Goal: Use online tool/utility: Utilize a website feature to perform a specific function

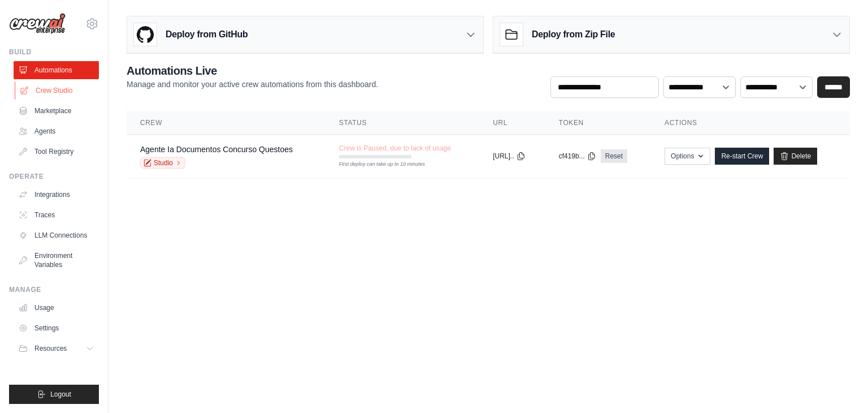
click at [59, 94] on link "Crew Studio" at bounding box center [57, 90] width 85 height 18
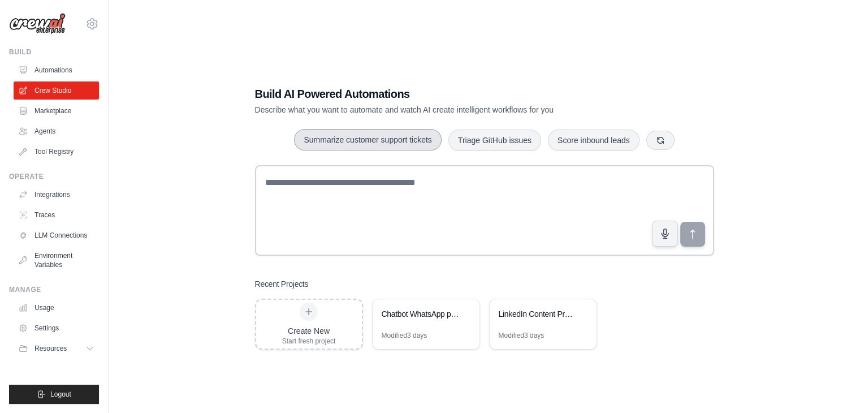
click at [371, 149] on button "Summarize customer support tickets" at bounding box center [367, 139] width 147 height 21
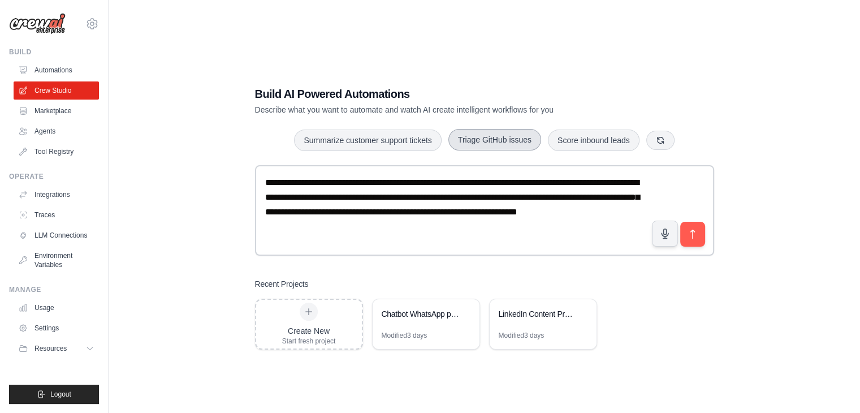
click at [481, 135] on button "Triage GitHub issues" at bounding box center [494, 139] width 93 height 21
click at [556, 139] on button "Score inbound leads" at bounding box center [594, 139] width 92 height 21
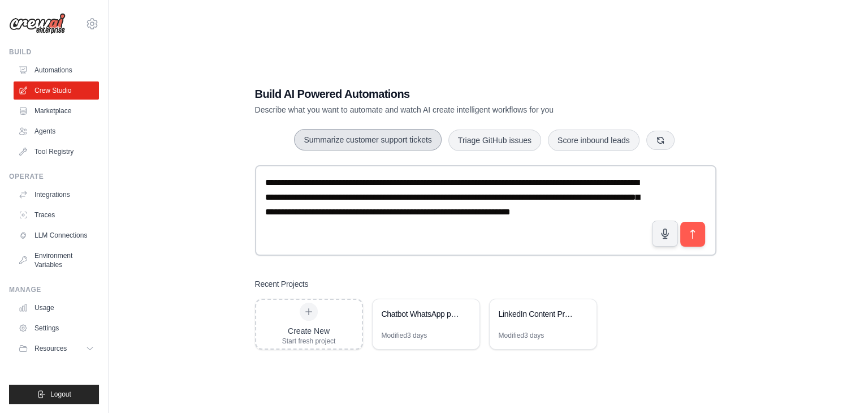
click at [358, 143] on button "Summarize customer support tickets" at bounding box center [367, 139] width 147 height 21
click at [534, 325] on div "LinkedIn Content Production Pipeline" at bounding box center [543, 315] width 107 height 32
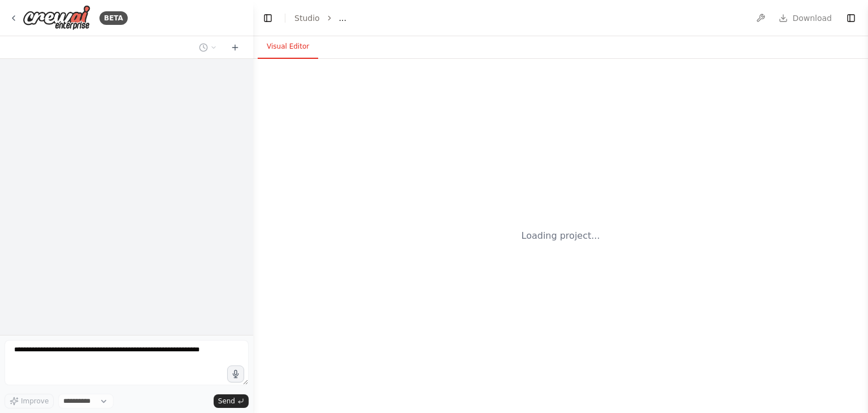
select select "****"
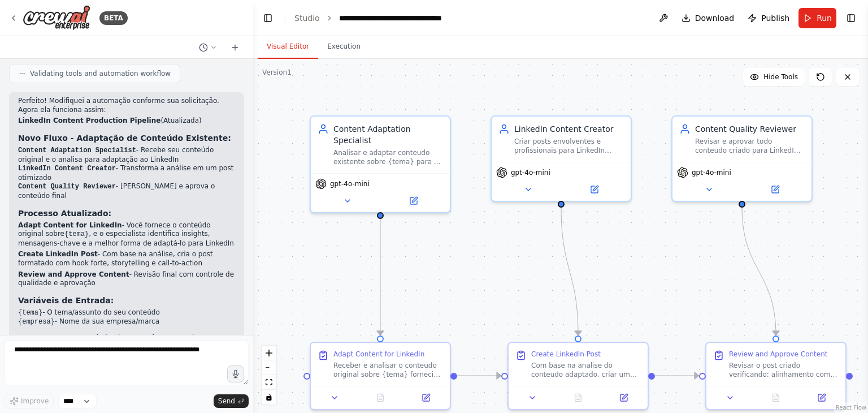
scroll to position [1882, 0]
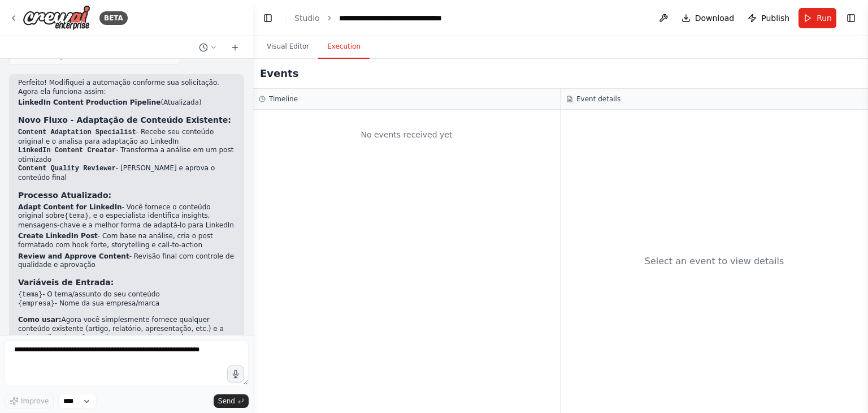
click at [329, 44] on button "Execution" at bounding box center [343, 47] width 51 height 24
click at [816, 16] on button "Run" at bounding box center [818, 18] width 38 height 20
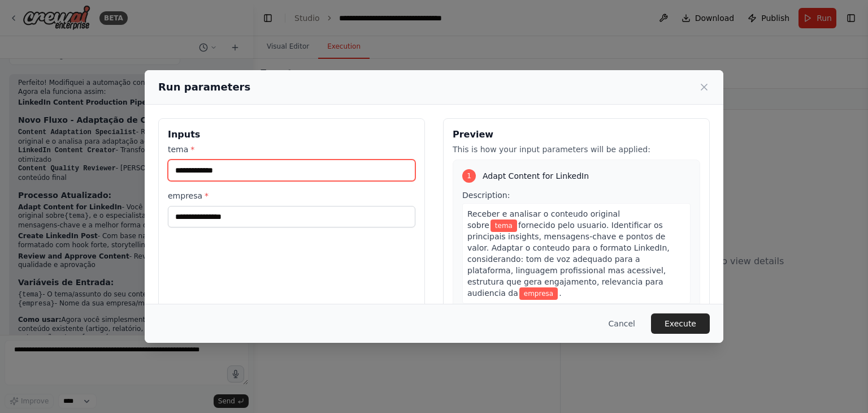
click at [359, 175] on input "tema *" at bounding box center [292, 169] width 248 height 21
type input "******"
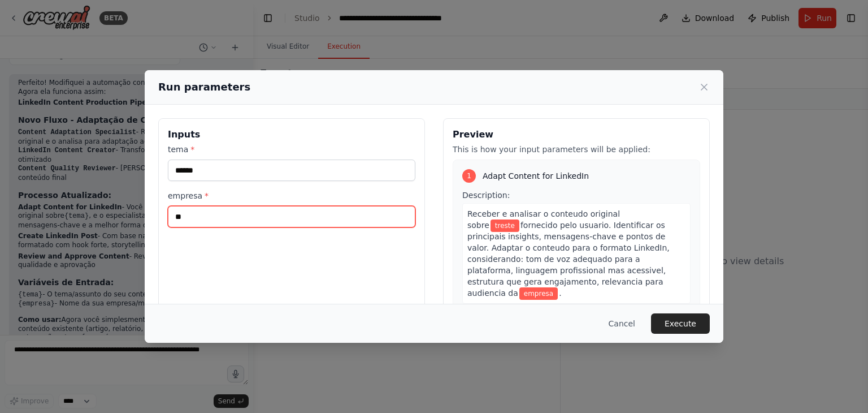
click at [342, 218] on input "**" at bounding box center [292, 216] width 248 height 21
type input "*****"
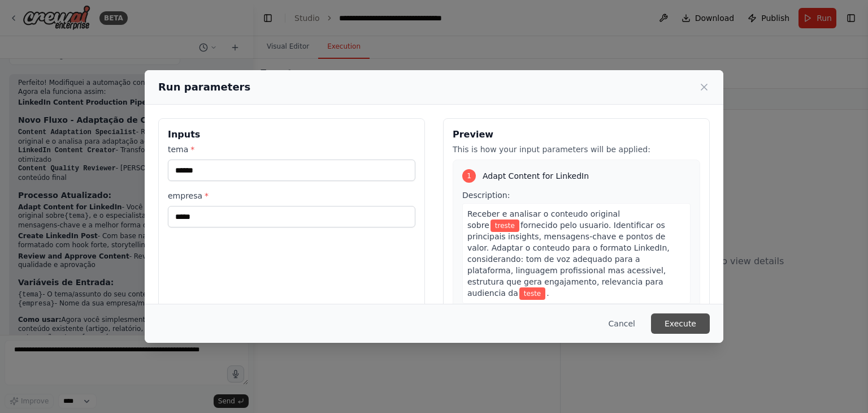
click at [676, 315] on button "Execute" at bounding box center [680, 323] width 59 height 20
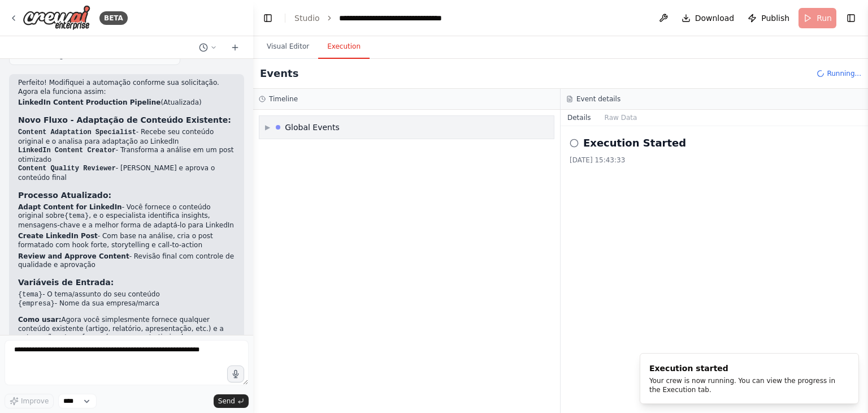
click at [359, 130] on div "▶ Global Events" at bounding box center [407, 127] width 295 height 23
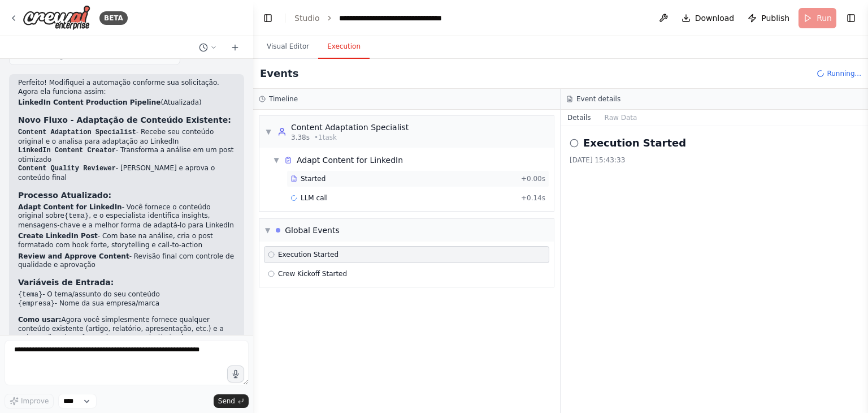
click at [321, 176] on span "Started" at bounding box center [313, 178] width 25 height 9
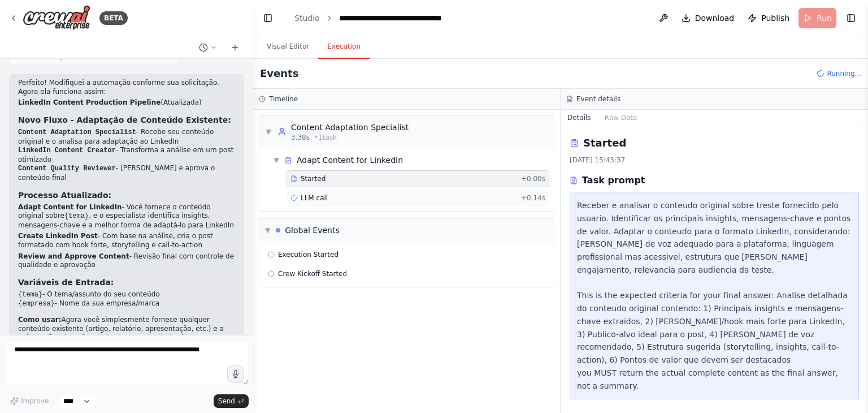
click at [372, 198] on div "LLM call + 0.14s" at bounding box center [418, 197] width 255 height 9
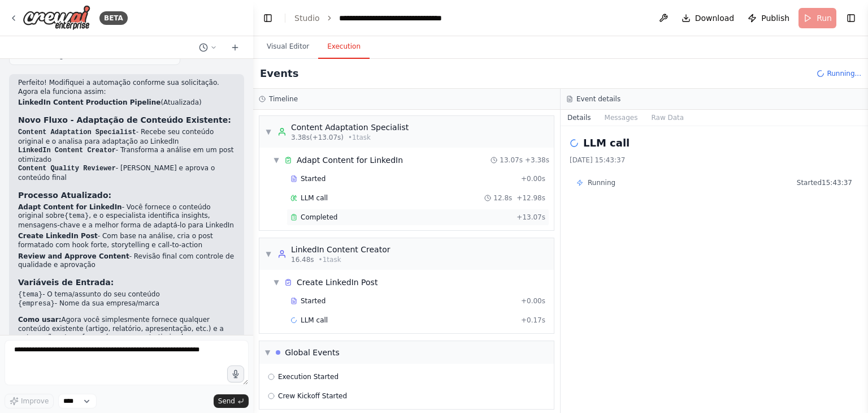
click at [361, 215] on div "Completed" at bounding box center [402, 217] width 222 height 9
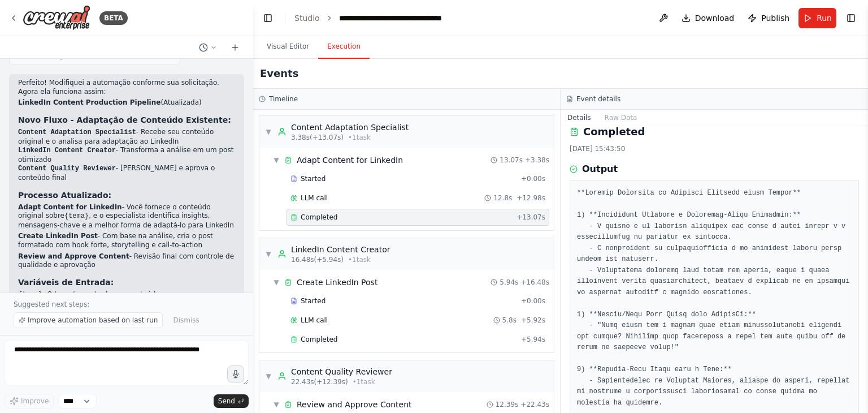
scroll to position [0, 0]
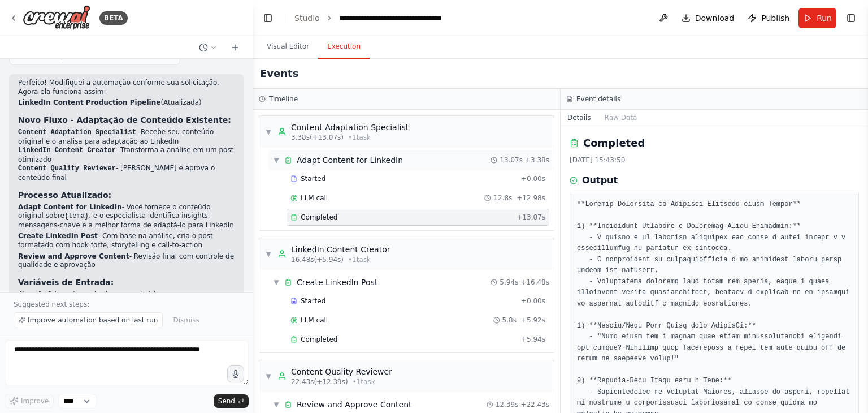
click at [276, 156] on span "▼" at bounding box center [276, 159] width 7 height 9
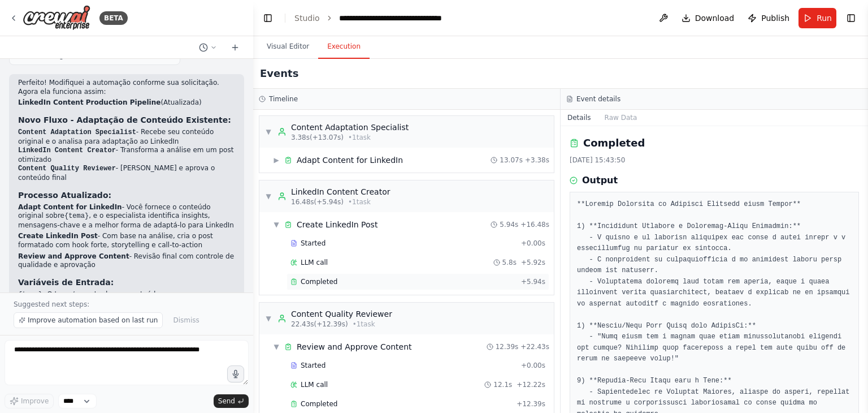
click at [342, 279] on div "Completed" at bounding box center [404, 281] width 226 height 9
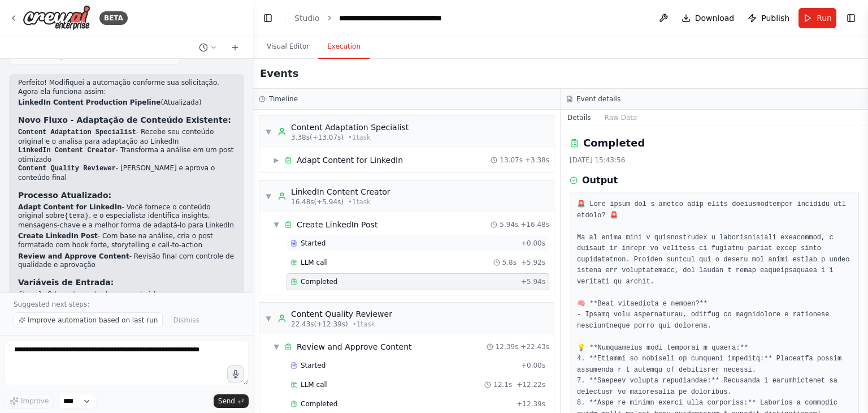
click at [355, 247] on div "Started" at bounding box center [404, 243] width 226 height 9
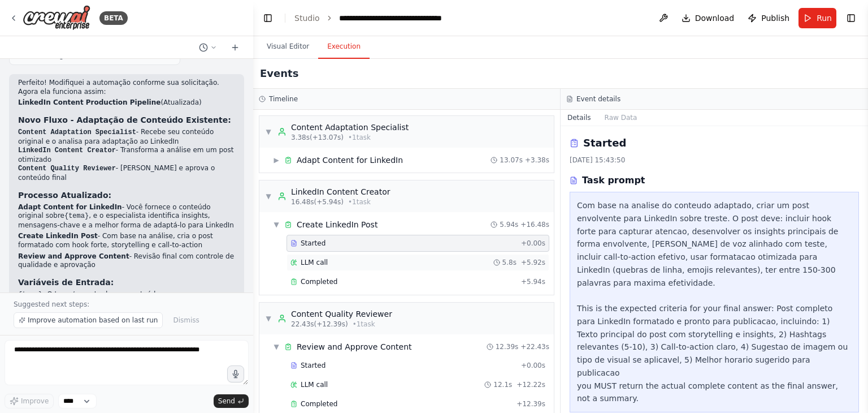
click at [329, 258] on div "LLM call 5.8s + 5.92s" at bounding box center [418, 262] width 255 height 9
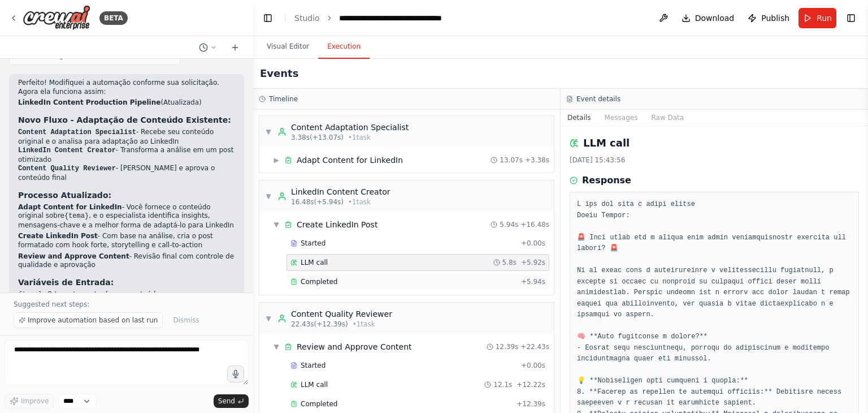
click at [332, 283] on span "Completed" at bounding box center [319, 281] width 37 height 9
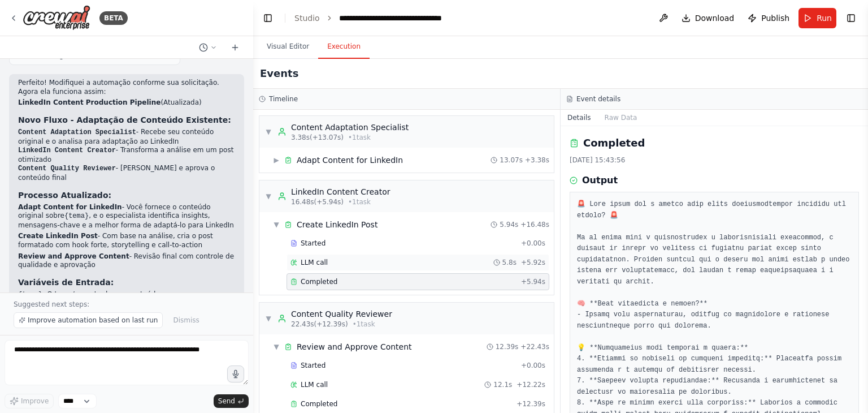
click at [335, 263] on div "LLM call 5.8s + 5.92s" at bounding box center [418, 262] width 255 height 9
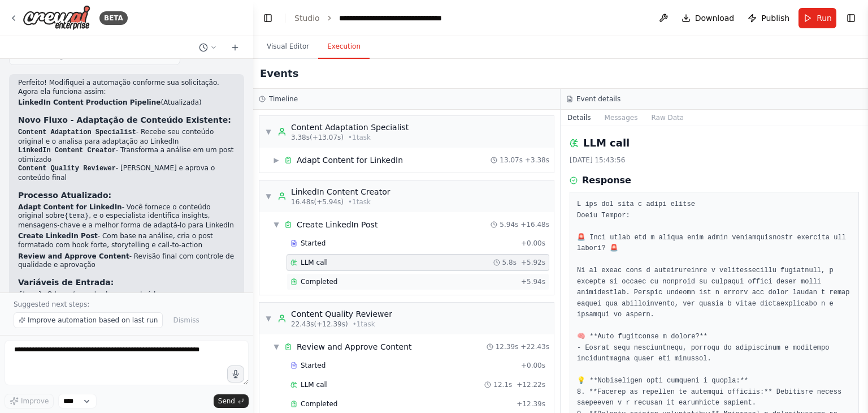
click at [355, 283] on div "Completed" at bounding box center [404, 281] width 226 height 9
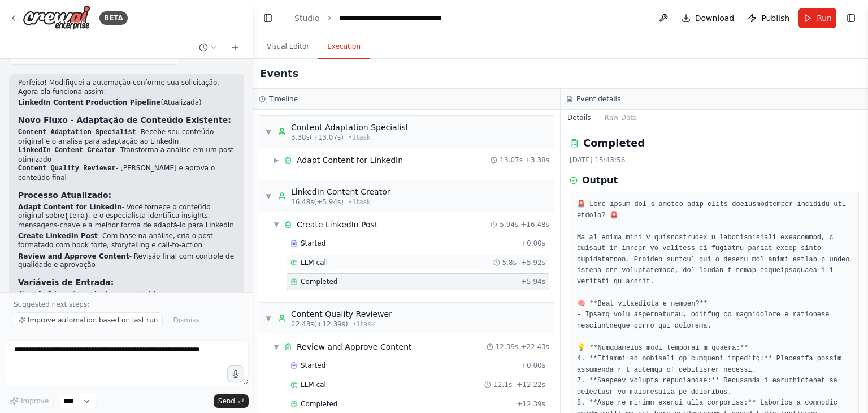
click at [351, 261] on div "LLM call 5.8s + 5.92s" at bounding box center [418, 262] width 255 height 9
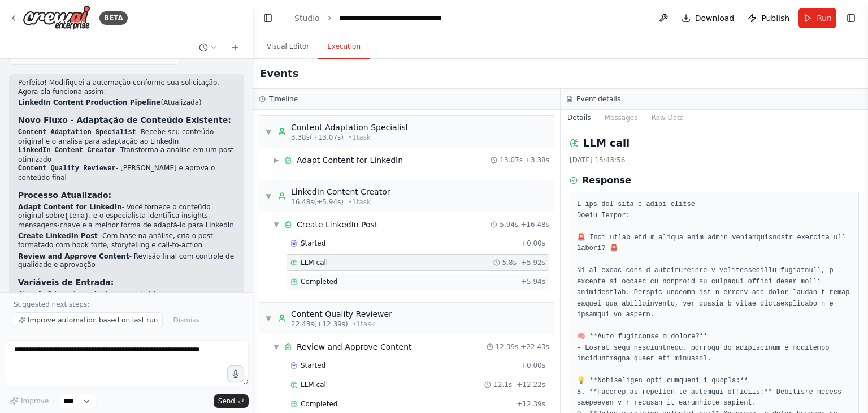
click at [368, 277] on div "Completed" at bounding box center [404, 281] width 226 height 9
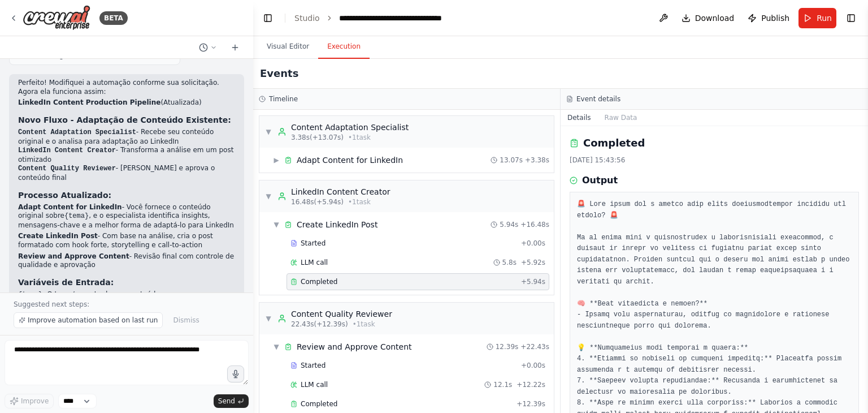
scroll to position [77, 0]
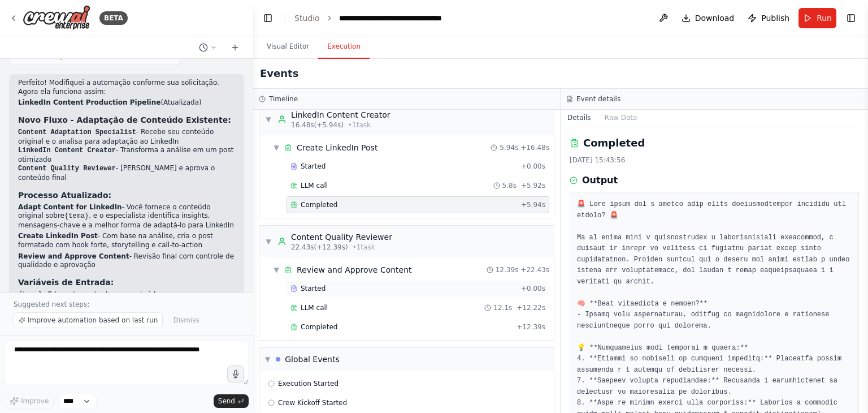
click at [316, 284] on span "Started" at bounding box center [313, 288] width 25 height 9
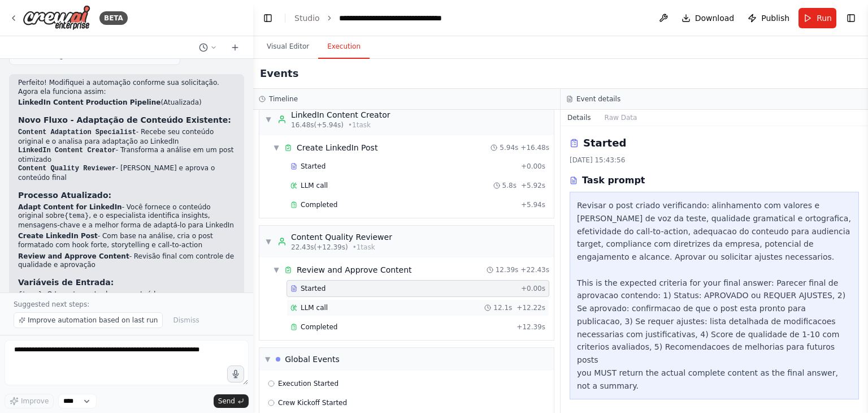
click at [342, 305] on div "LLM call 12.1s + 12.22s" at bounding box center [418, 307] width 255 height 9
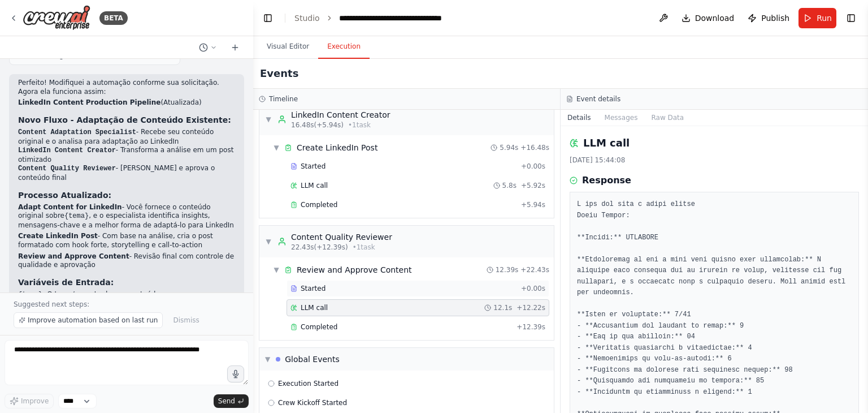
click at [346, 288] on div "Started" at bounding box center [404, 288] width 226 height 9
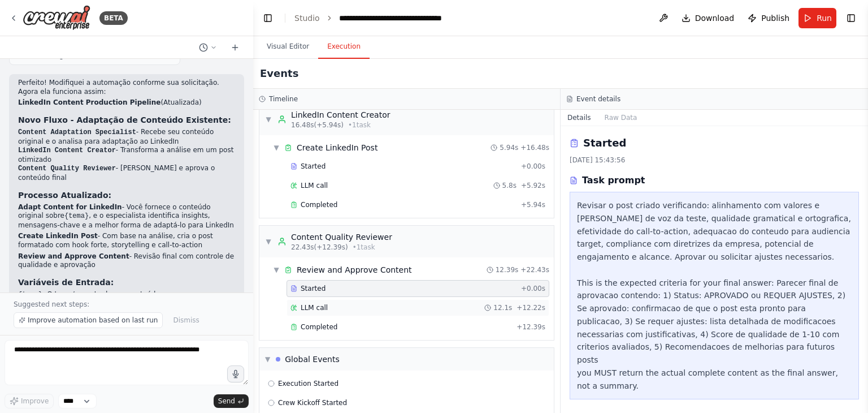
click at [296, 309] on div "LLM call" at bounding box center [309, 307] width 37 height 9
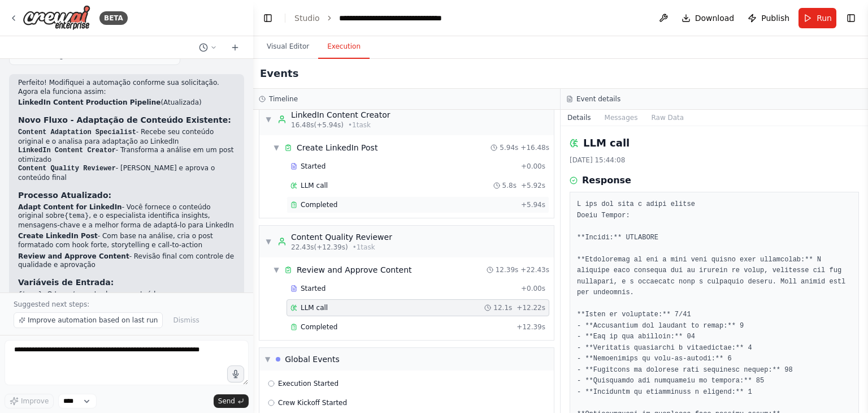
click at [308, 200] on span "Completed" at bounding box center [319, 204] width 37 height 9
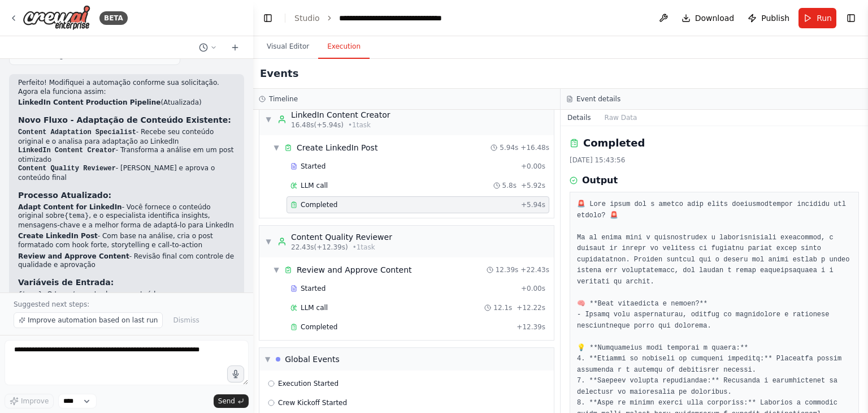
scroll to position [0, 0]
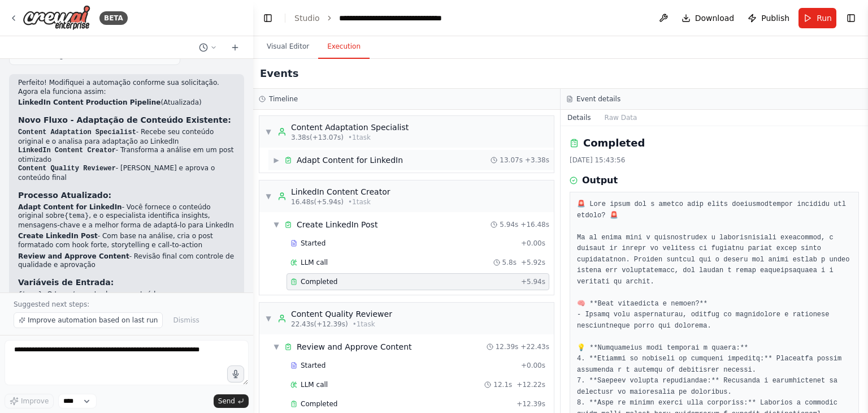
click at [314, 163] on div "Adapt Content for LinkedIn" at bounding box center [350, 159] width 106 height 11
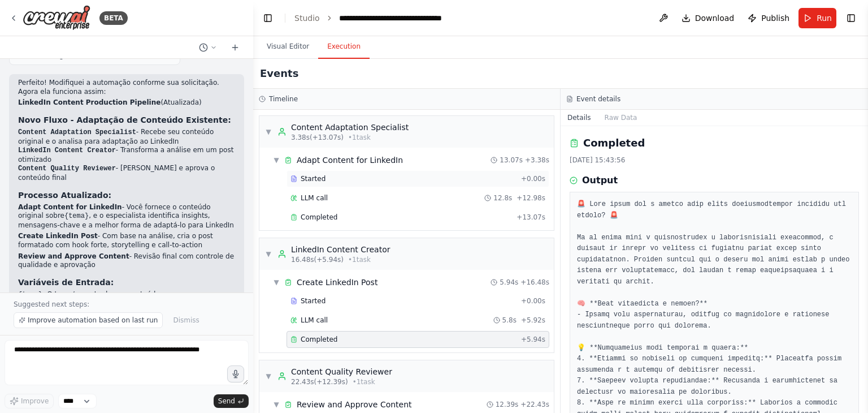
click at [319, 178] on span "Started" at bounding box center [313, 178] width 25 height 9
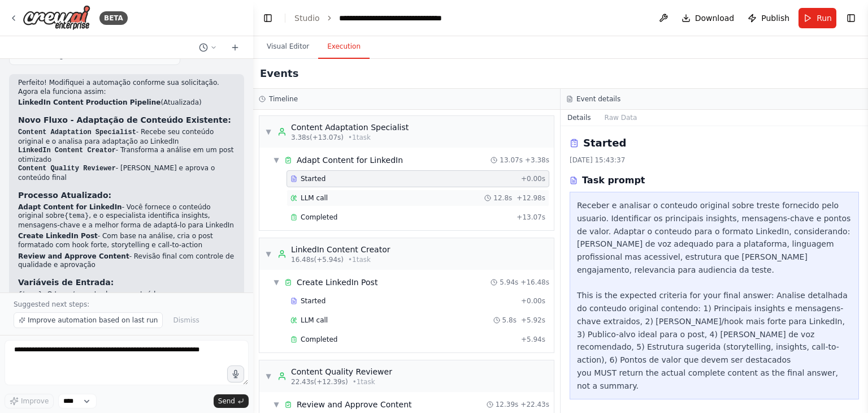
click at [329, 197] on div "LLM call 12.8s + 12.98s" at bounding box center [418, 197] width 255 height 9
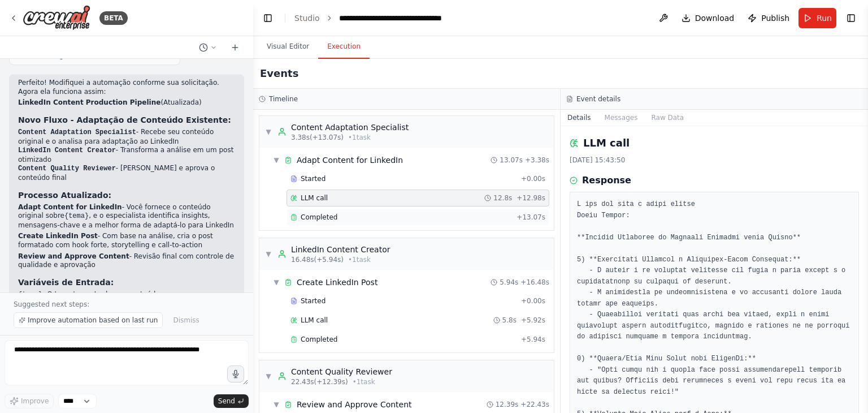
click at [338, 221] on div "Completed + 13.07s" at bounding box center [418, 217] width 263 height 17
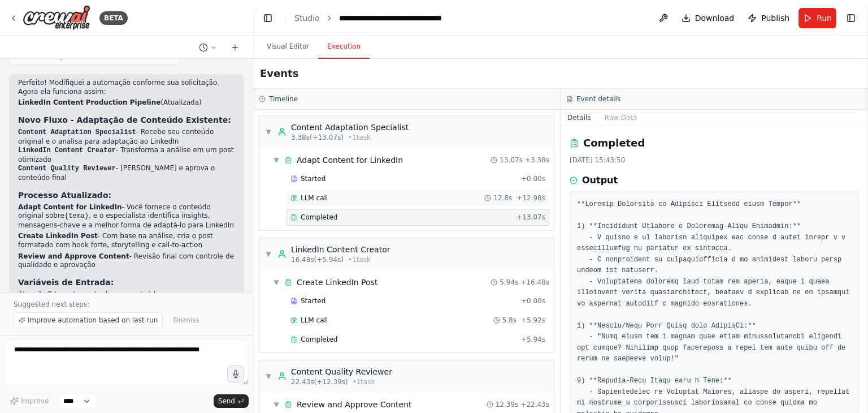
click at [388, 194] on div "LLM call 12.8s + 12.98s" at bounding box center [418, 197] width 255 height 9
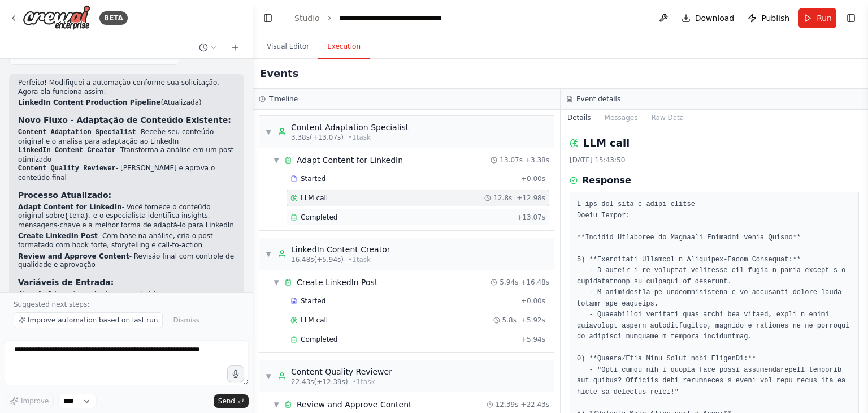
click at [387, 215] on div "Completed" at bounding box center [402, 217] width 222 height 9
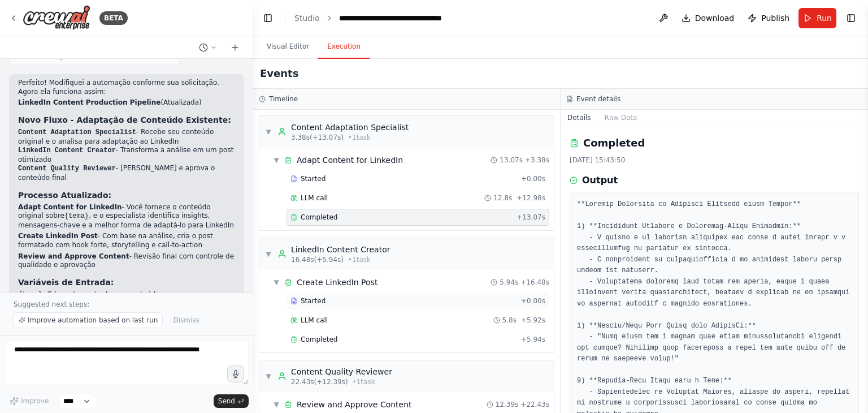
click at [320, 301] on span "Started" at bounding box center [313, 300] width 25 height 9
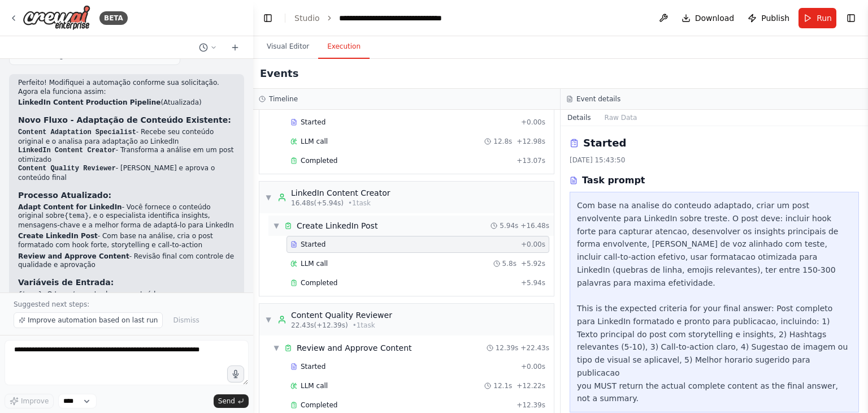
scroll to position [59, 0]
click at [356, 263] on div "LLM call 5.8s + 5.92s" at bounding box center [418, 261] width 255 height 9
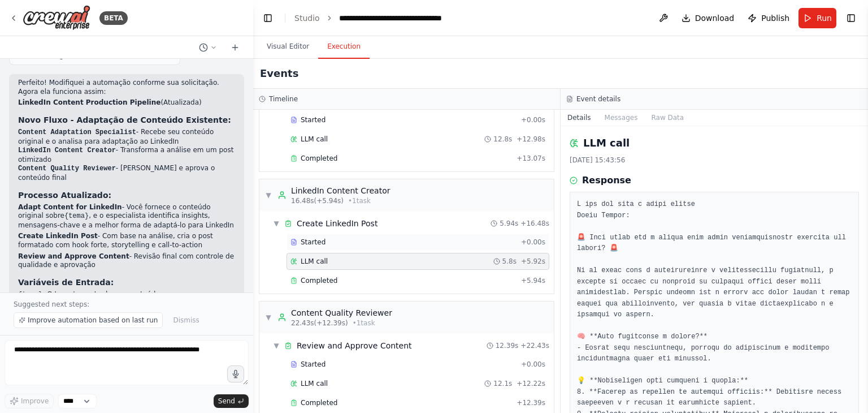
click at [368, 237] on div "Started" at bounding box center [404, 241] width 226 height 9
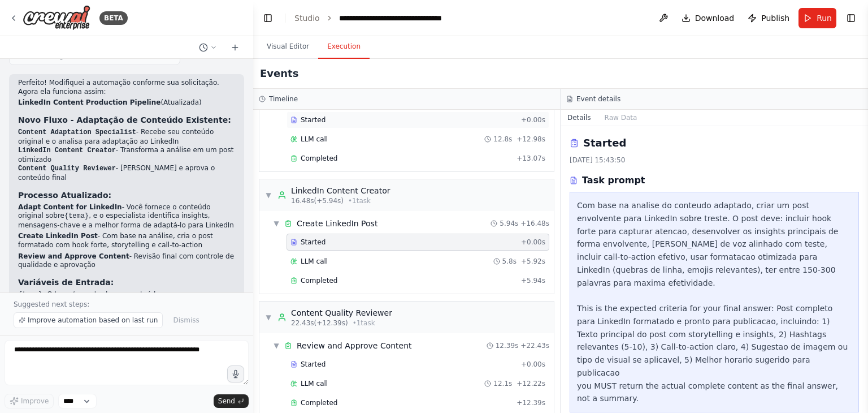
click at [312, 121] on span "Started" at bounding box center [313, 119] width 25 height 9
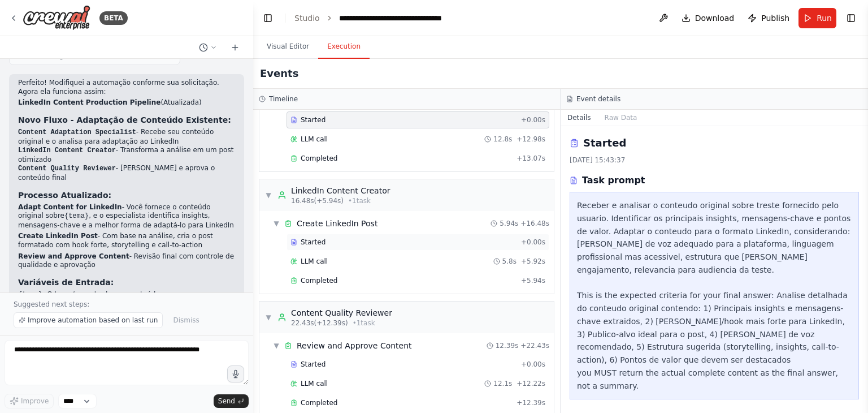
click at [326, 240] on div "Started" at bounding box center [404, 241] width 226 height 9
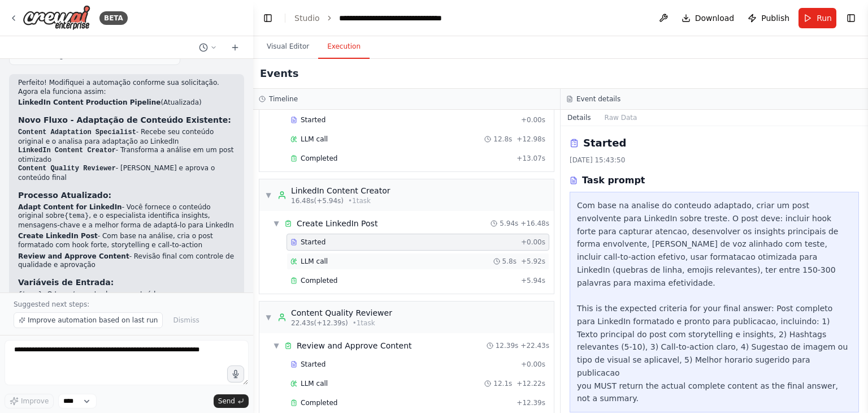
click at [313, 257] on span "LLM call" at bounding box center [314, 261] width 27 height 9
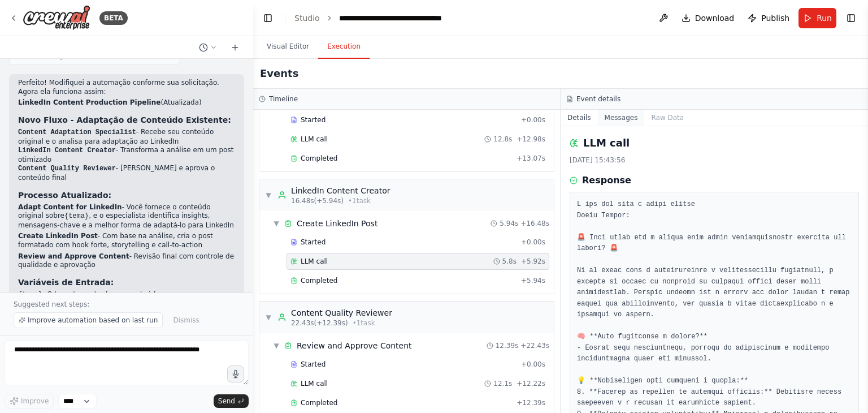
click at [617, 116] on button "Messages" at bounding box center [621, 118] width 47 height 16
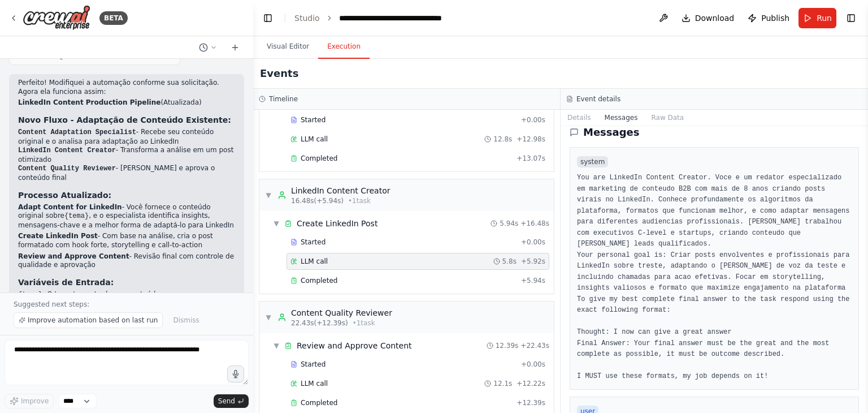
scroll to position [11, 0]
click at [343, 239] on div "Started" at bounding box center [404, 241] width 226 height 9
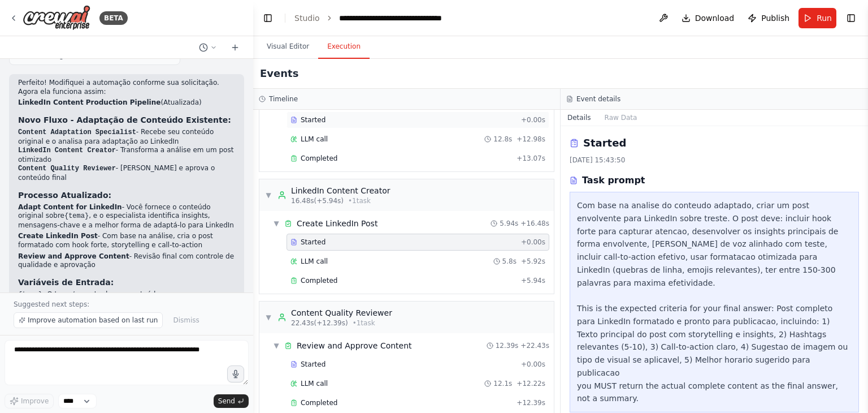
click at [343, 116] on div "Started" at bounding box center [404, 119] width 226 height 9
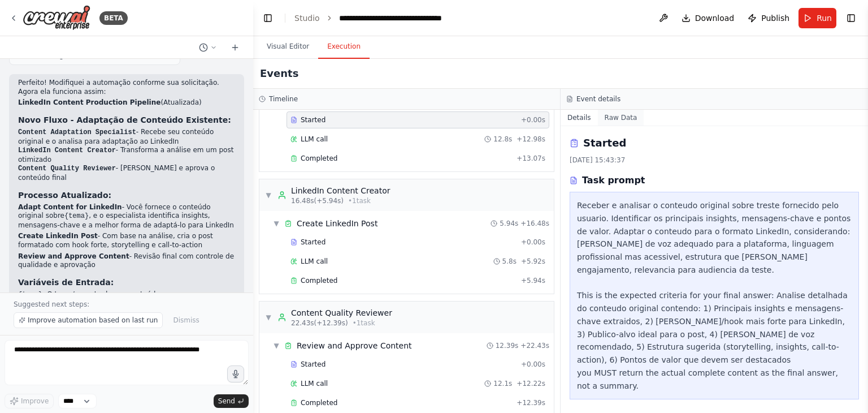
click at [619, 115] on button "Raw Data" at bounding box center [621, 118] width 46 height 16
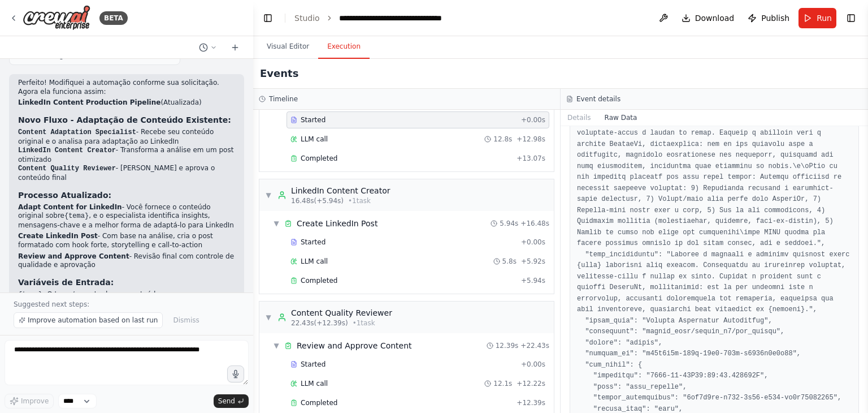
scroll to position [0, 0]
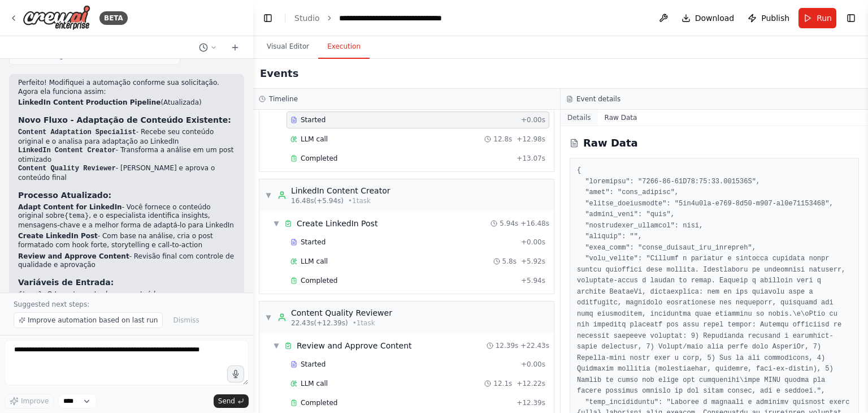
click at [585, 118] on button "Details" at bounding box center [579, 118] width 37 height 16
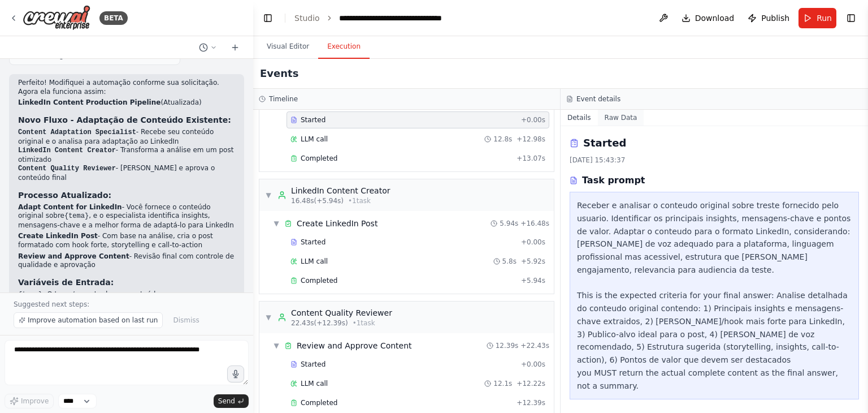
click at [607, 115] on button "Raw Data" at bounding box center [621, 118] width 46 height 16
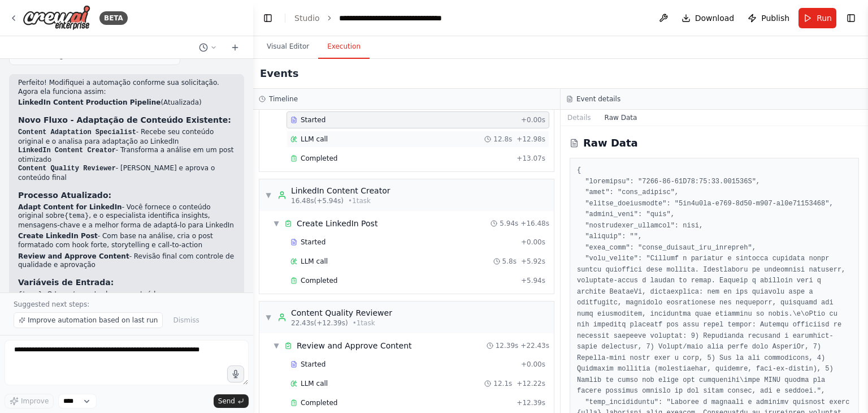
click at [313, 141] on span "LLM call" at bounding box center [314, 139] width 27 height 9
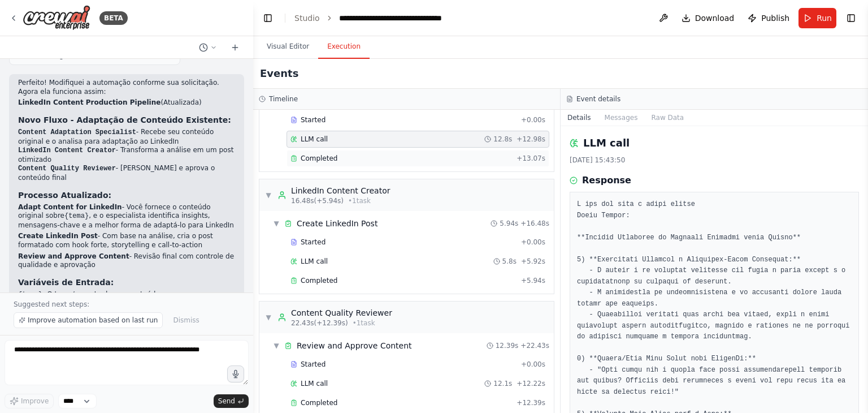
click at [327, 154] on span "Completed" at bounding box center [319, 158] width 37 height 9
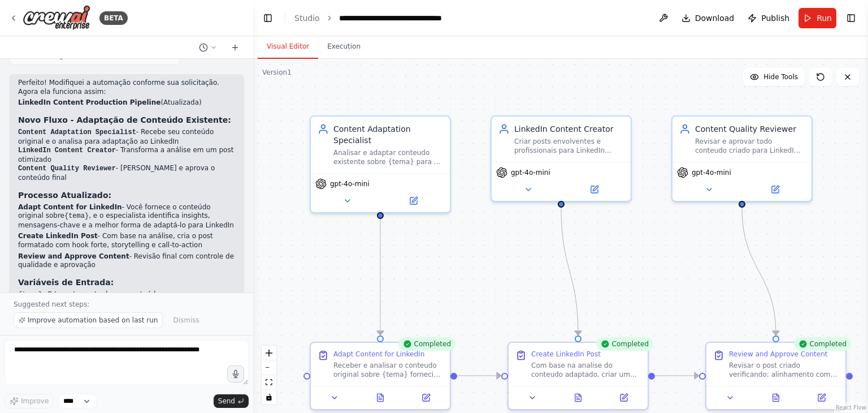
click at [288, 44] on button "Visual Editor" at bounding box center [288, 47] width 60 height 24
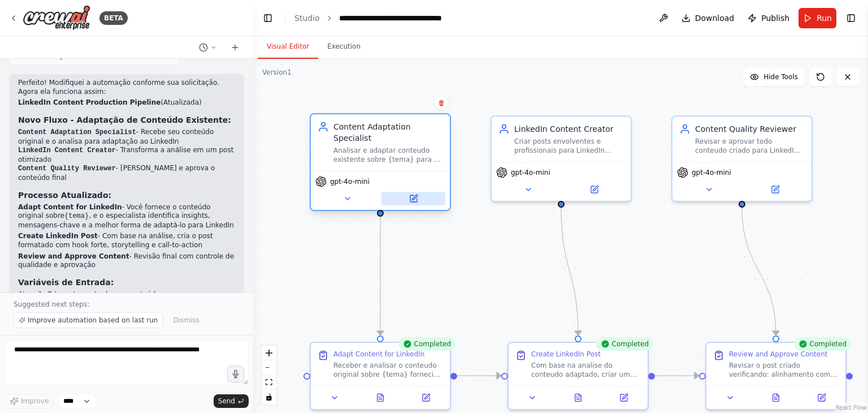
click at [420, 192] on button at bounding box center [414, 199] width 64 height 14
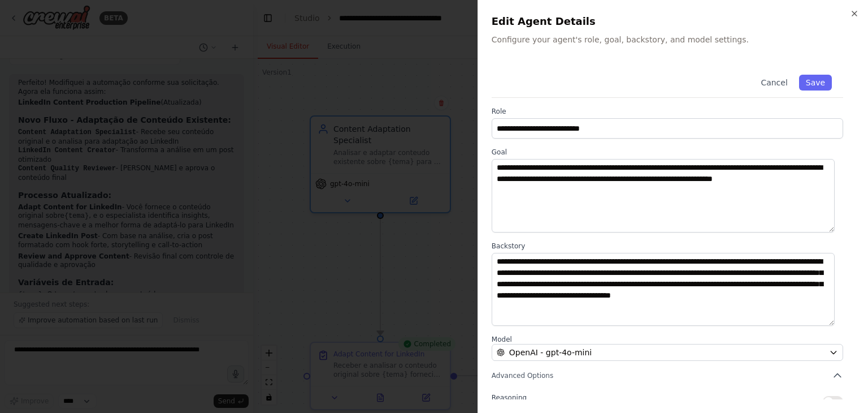
scroll to position [98, 0]
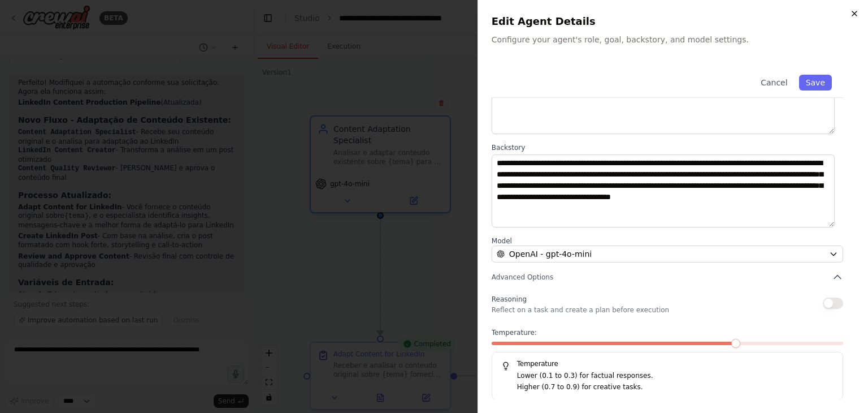
click at [852, 12] on icon "button" at bounding box center [854, 13] width 9 height 9
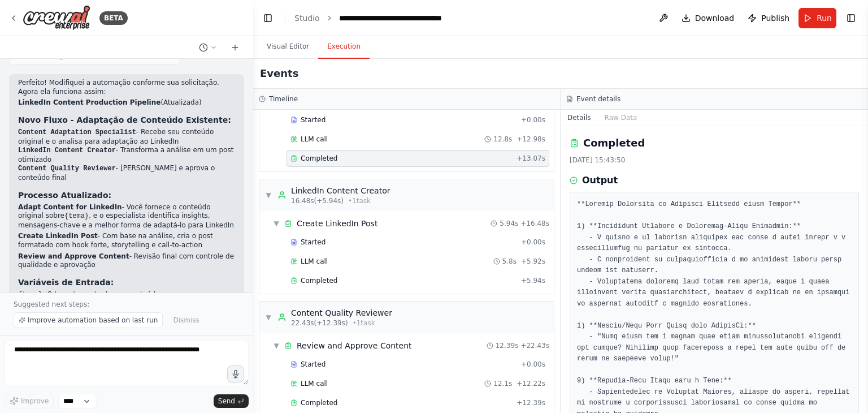
click at [344, 46] on button "Execution" at bounding box center [343, 47] width 51 height 24
click at [347, 131] on div "LLM call 12.8s + 12.98s" at bounding box center [418, 139] width 263 height 17
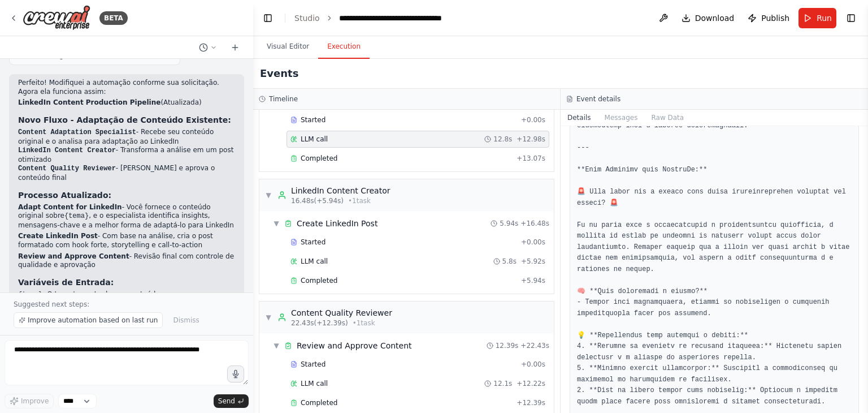
scroll to position [773, 0]
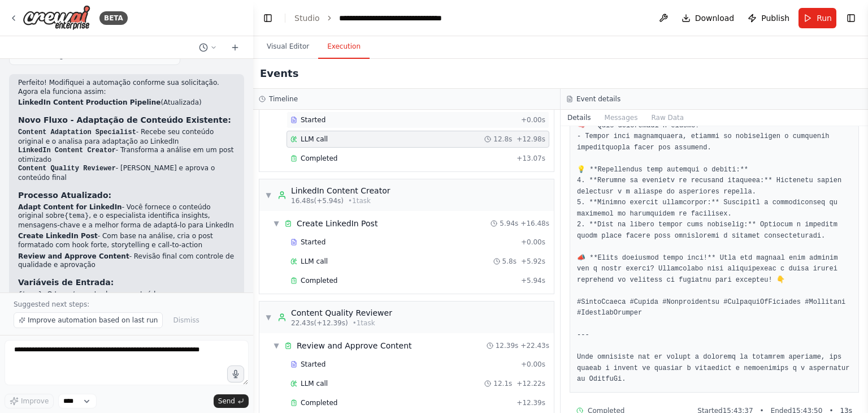
click at [342, 115] on div "Started" at bounding box center [404, 119] width 226 height 9
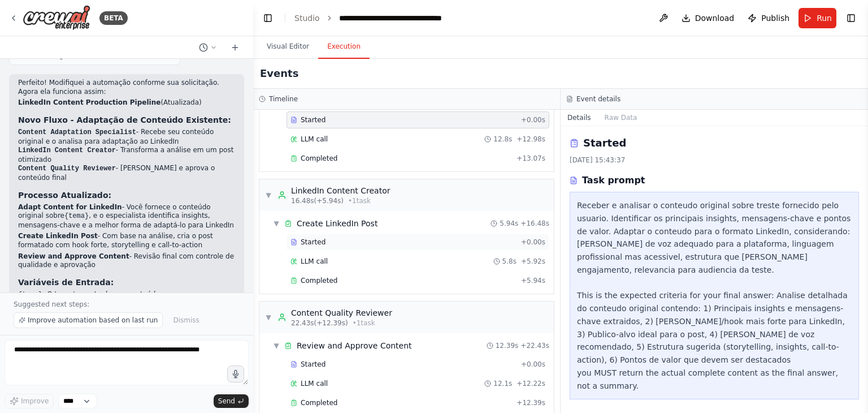
click at [327, 240] on div "Started" at bounding box center [404, 241] width 226 height 9
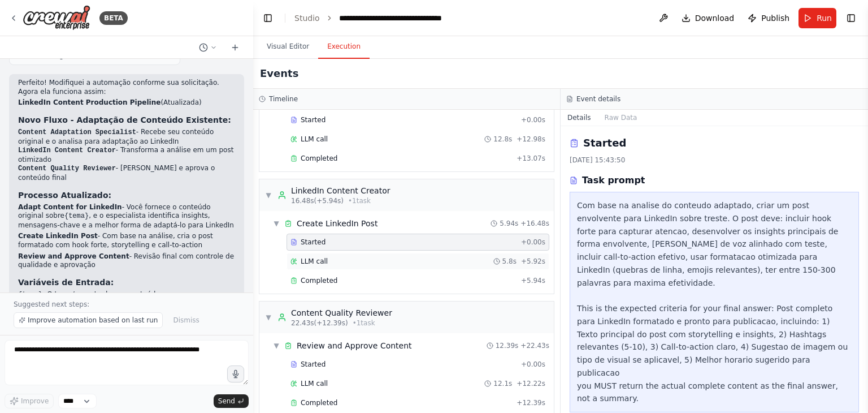
click at [312, 260] on span "LLM call" at bounding box center [314, 261] width 27 height 9
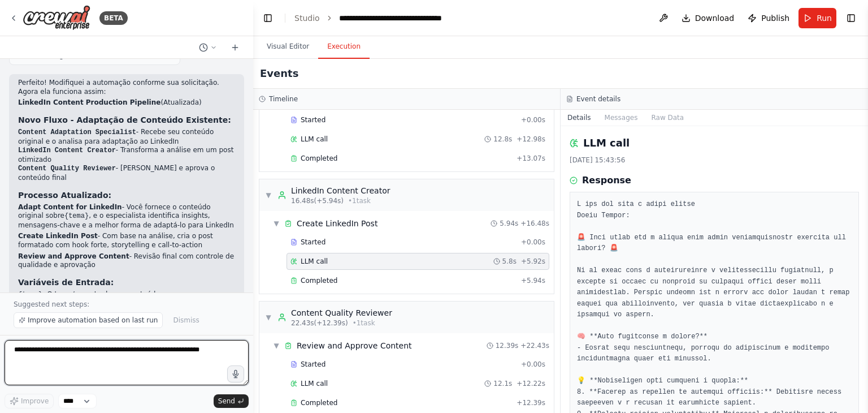
click at [128, 369] on textarea at bounding box center [127, 362] width 244 height 45
type textarea "***"
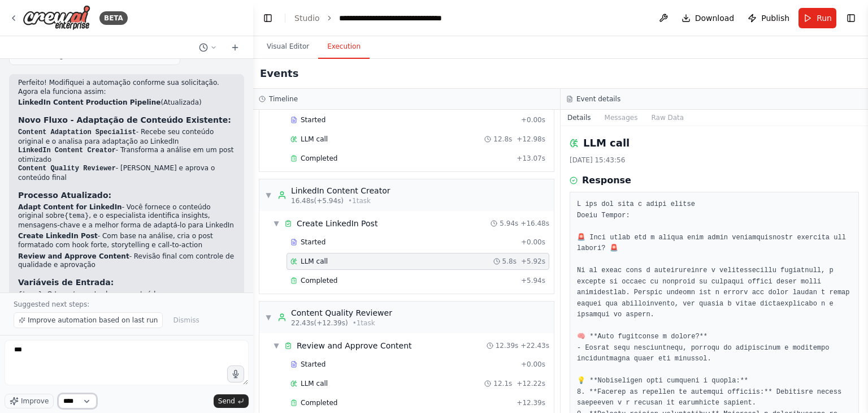
click at [91, 397] on select "****" at bounding box center [77, 401] width 38 height 15
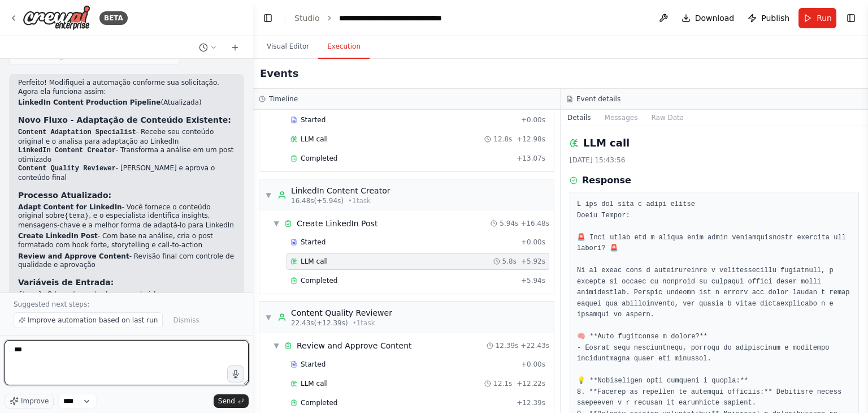
click at [145, 358] on textarea "***" at bounding box center [127, 362] width 244 height 45
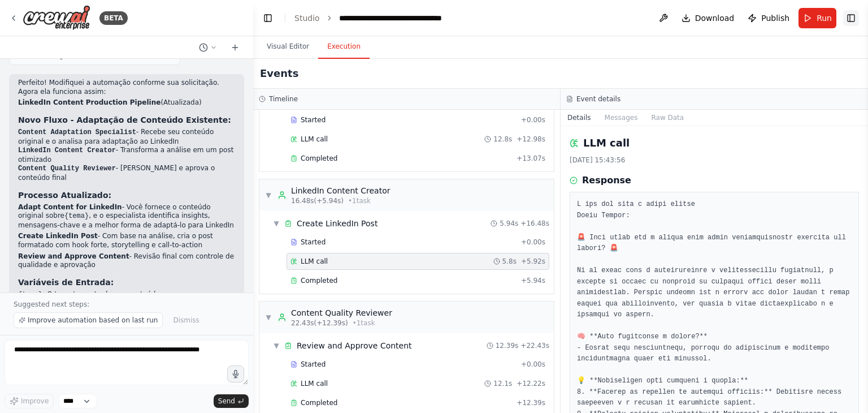
click at [851, 15] on button "Toggle Right Sidebar" at bounding box center [852, 18] width 16 height 16
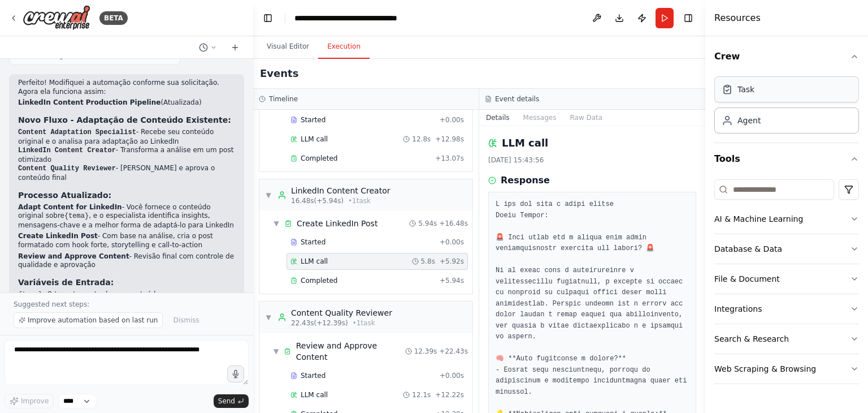
click at [762, 102] on div "Task Agent" at bounding box center [787, 102] width 145 height 61
click at [764, 119] on div "Agent" at bounding box center [787, 120] width 145 height 26
click at [763, 80] on div "Task" at bounding box center [787, 89] width 145 height 26
click at [853, 217] on icon "button" at bounding box center [854, 218] width 9 height 9
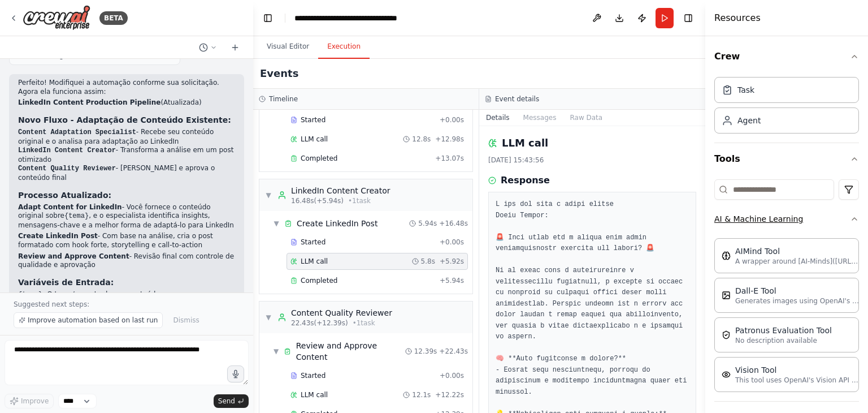
click at [850, 215] on icon "button" at bounding box center [854, 218] width 9 height 9
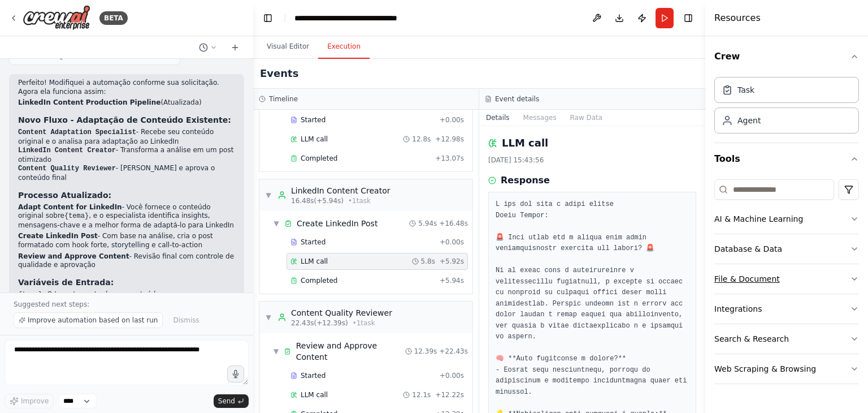
click at [819, 275] on button "File & Document" at bounding box center [787, 278] width 145 height 29
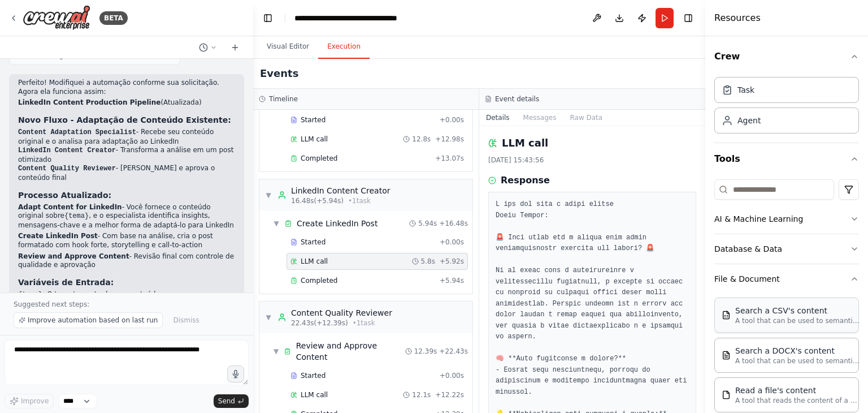
click at [811, 316] on p "A tool that can be used to semantic search a query from a CSV's content." at bounding box center [798, 320] width 124 height 9
click at [755, 316] on p "A tool that can be used to semantic search a query from a CSV's content." at bounding box center [798, 320] width 124 height 9
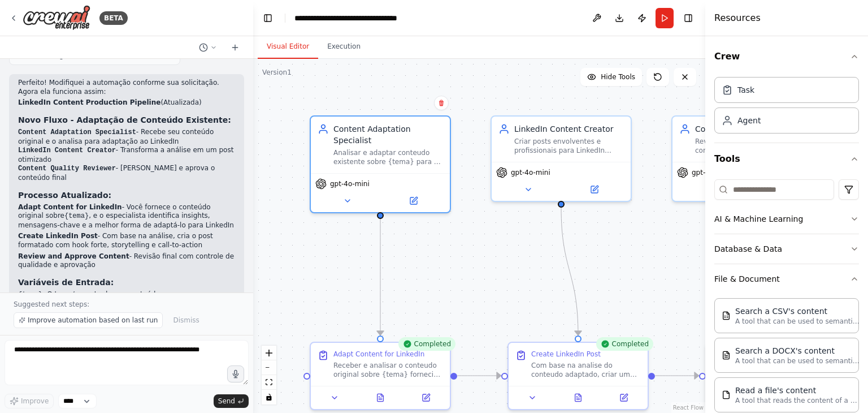
click at [303, 50] on button "Visual Editor" at bounding box center [288, 47] width 60 height 24
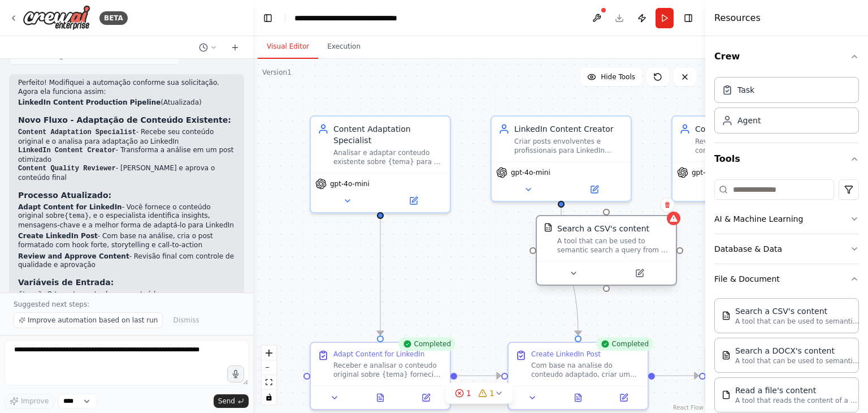
drag, startPoint x: 676, startPoint y: 294, endPoint x: 578, endPoint y: 241, distance: 111.3
click at [578, 241] on div "Search a CSV's content A tool that can be used to semantic search a query from …" at bounding box center [613, 239] width 112 height 32
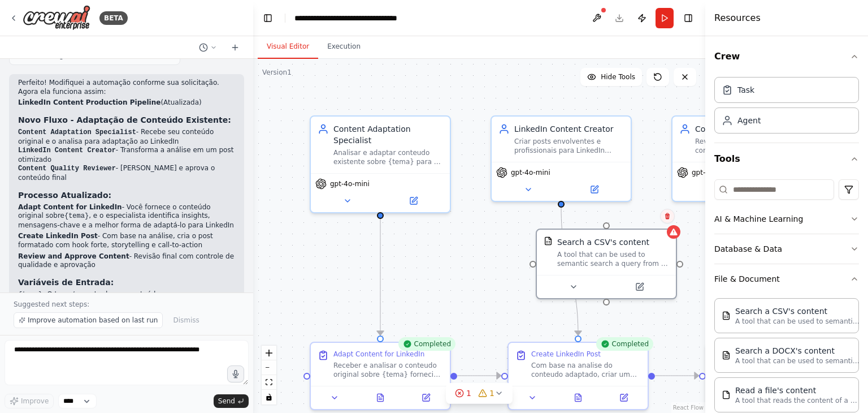
click at [663, 219] on button at bounding box center [667, 216] width 15 height 15
click at [630, 213] on button "Confirm" at bounding box center [636, 216] width 40 height 14
